Goal: Information Seeking & Learning: Learn about a topic

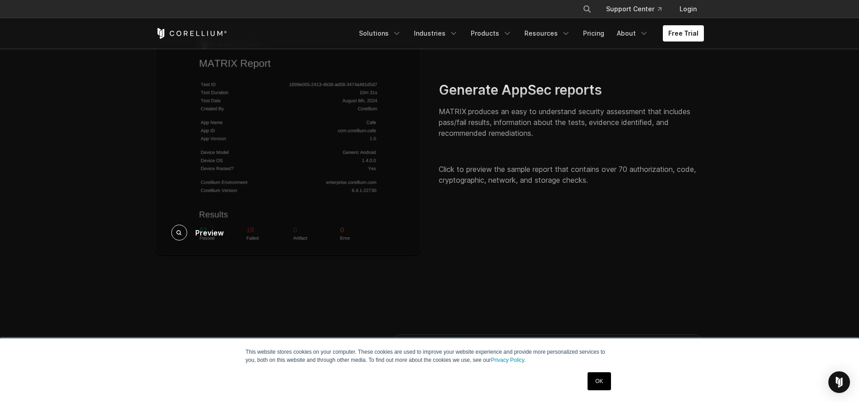
scroll to position [1375, 0]
click at [272, 130] on div "Preview" at bounding box center [288, 133] width 265 height 245
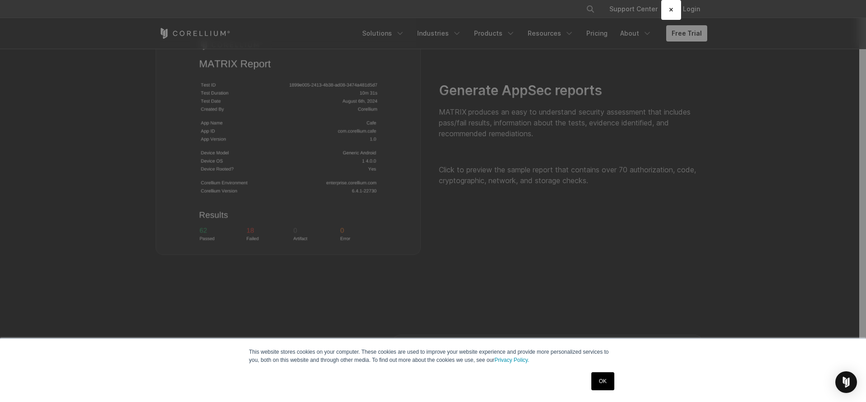
click at [48, 212] on div "× Loading..." at bounding box center [433, 201] width 866 height 402
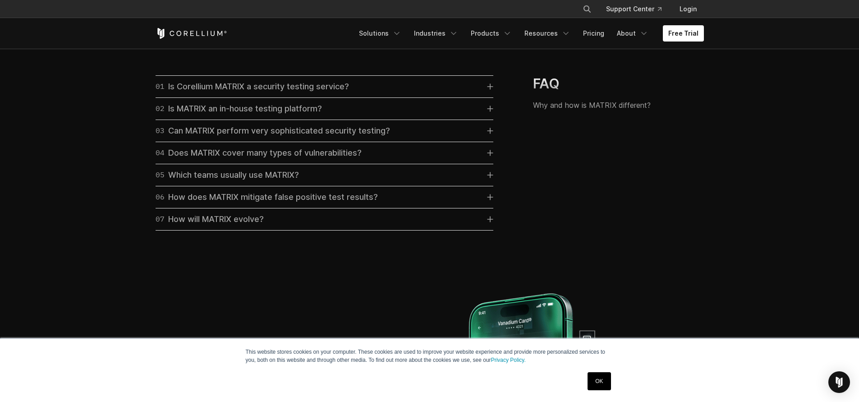
scroll to position [2594, 0]
click at [243, 93] on div "01 Is Corellium MATRIX a security testing service?" at bounding box center [252, 87] width 193 height 13
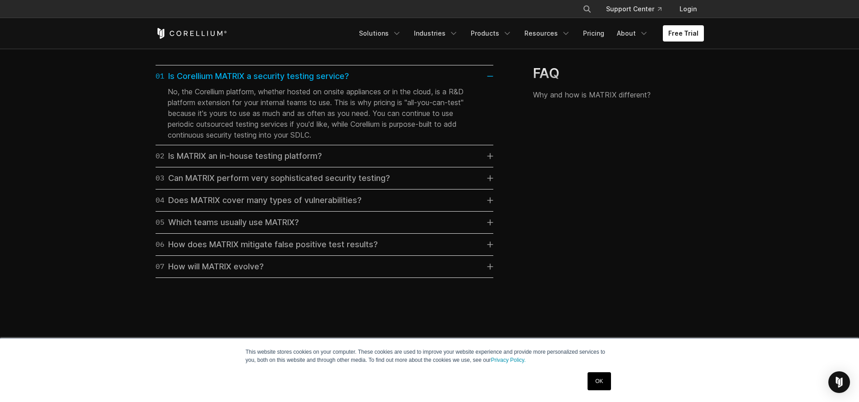
scroll to position [2610, 0]
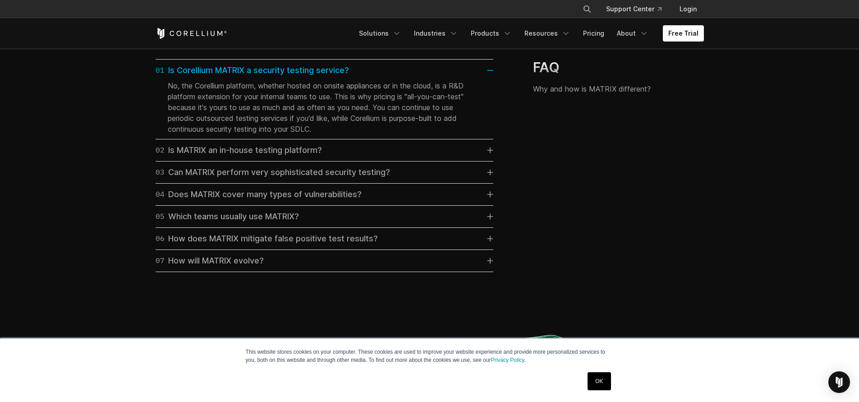
click at [329, 156] on link "02 Is MATRIX an in-house testing platform?" at bounding box center [325, 150] width 338 height 13
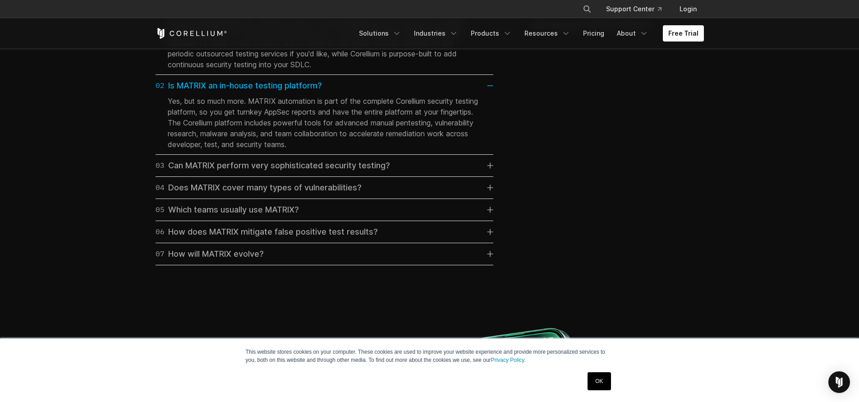
scroll to position [2675, 0]
click at [318, 171] on div "03 Can MATRIX perform very sophisticated security testing?" at bounding box center [273, 165] width 234 height 13
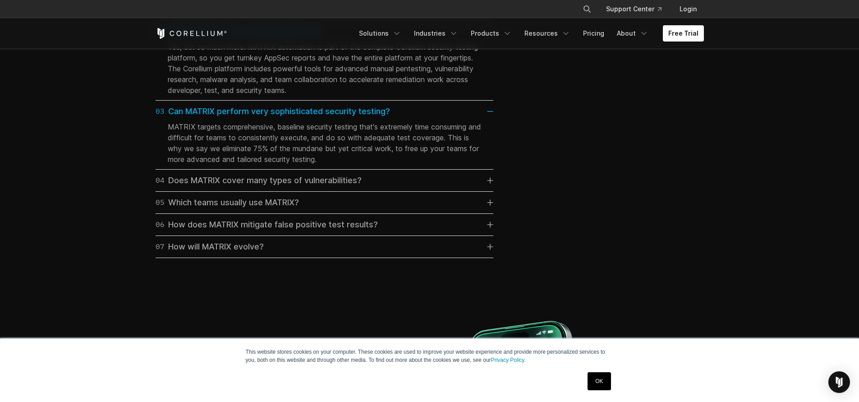
scroll to position [2758, 0]
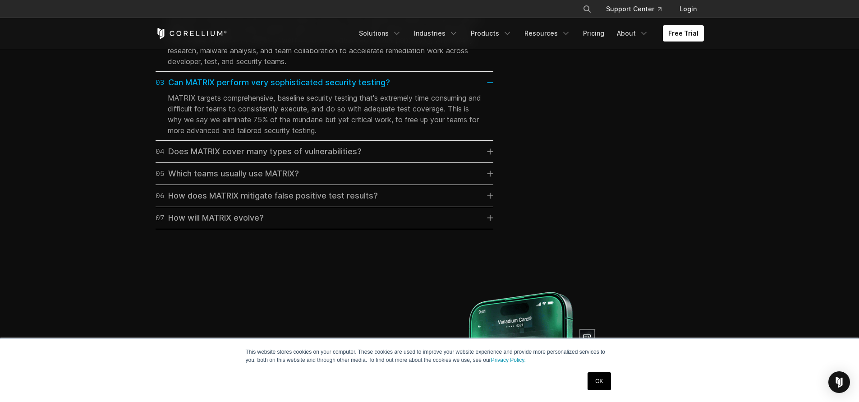
click at [315, 158] on div "04 Does MATRIX cover many types of vulnerabilities?" at bounding box center [259, 151] width 206 height 13
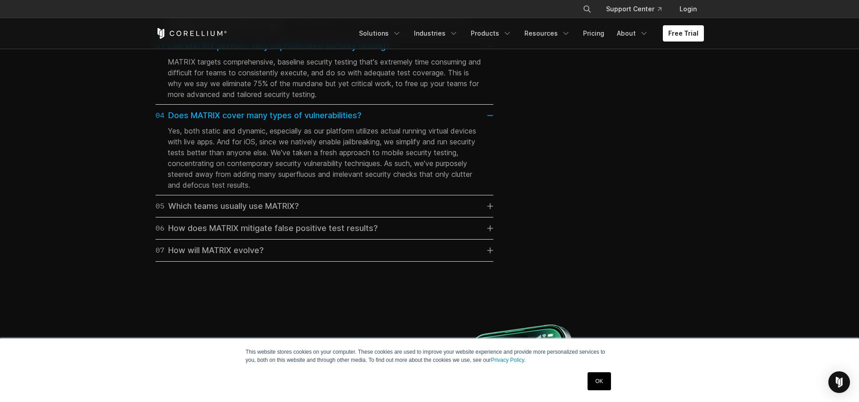
scroll to position [2798, 0]
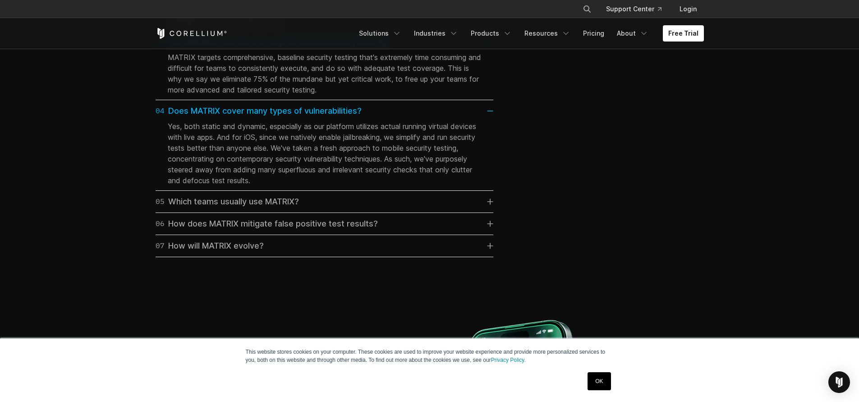
click at [295, 208] on div "05 Which teams usually use MATRIX?" at bounding box center [227, 201] width 143 height 13
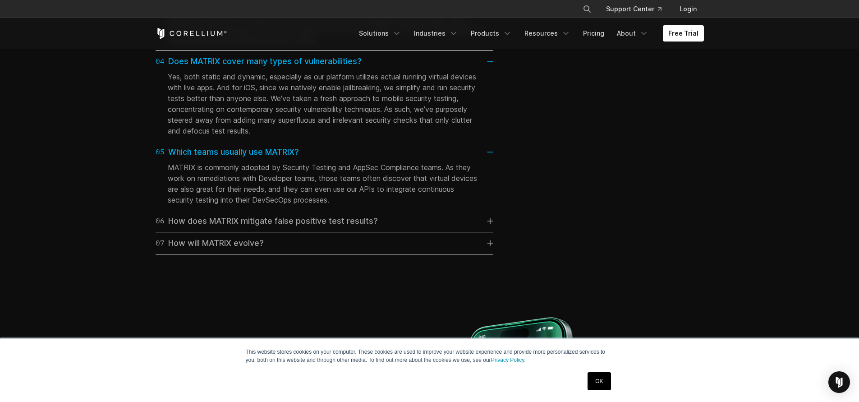
scroll to position [2922, 0]
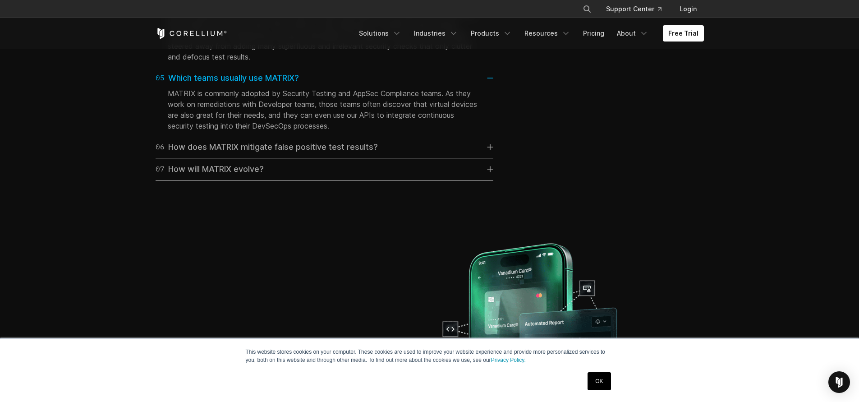
click at [306, 153] on div "06 How does MATRIX mitigate false positive test results?" at bounding box center [267, 147] width 222 height 13
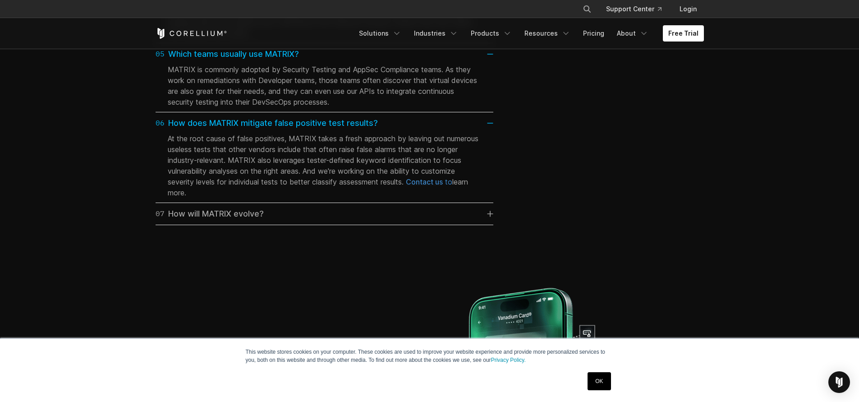
scroll to position [2955, 0]
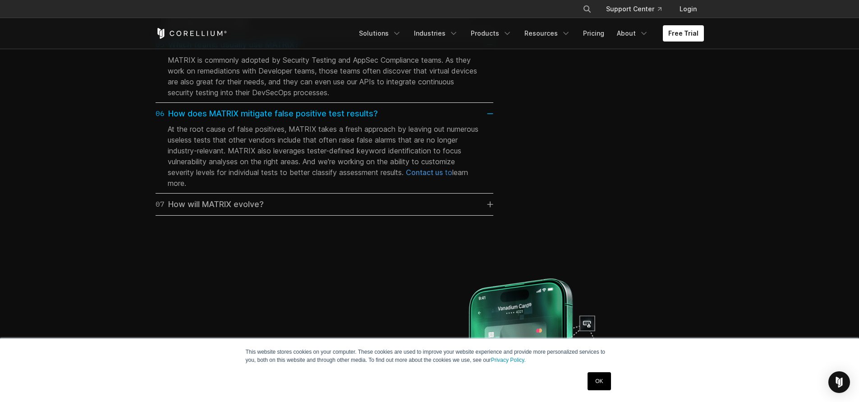
click at [294, 211] on link "07 How will MATRIX evolve?" at bounding box center [325, 204] width 338 height 13
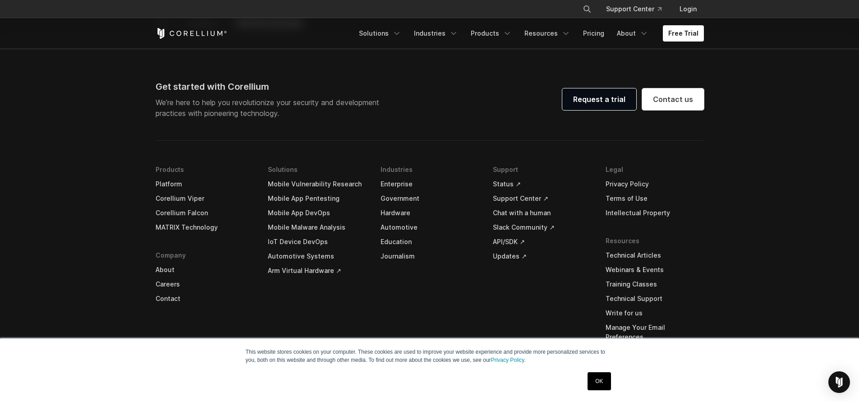
scroll to position [3804, 0]
